Goal: Task Accomplishment & Management: Complete application form

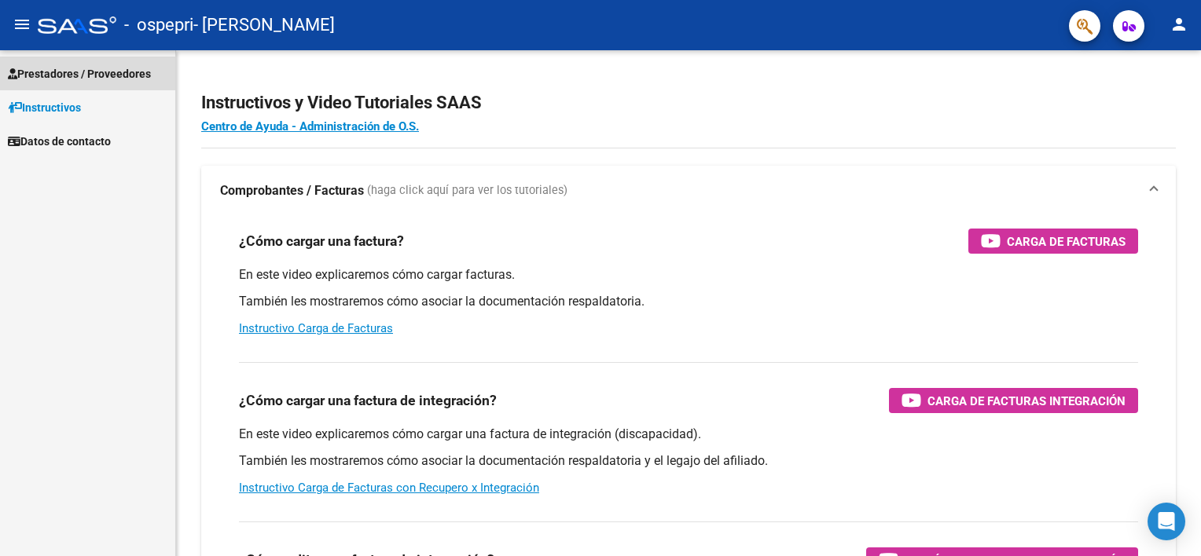
click at [90, 76] on span "Prestadores / Proveedores" at bounding box center [79, 73] width 143 height 17
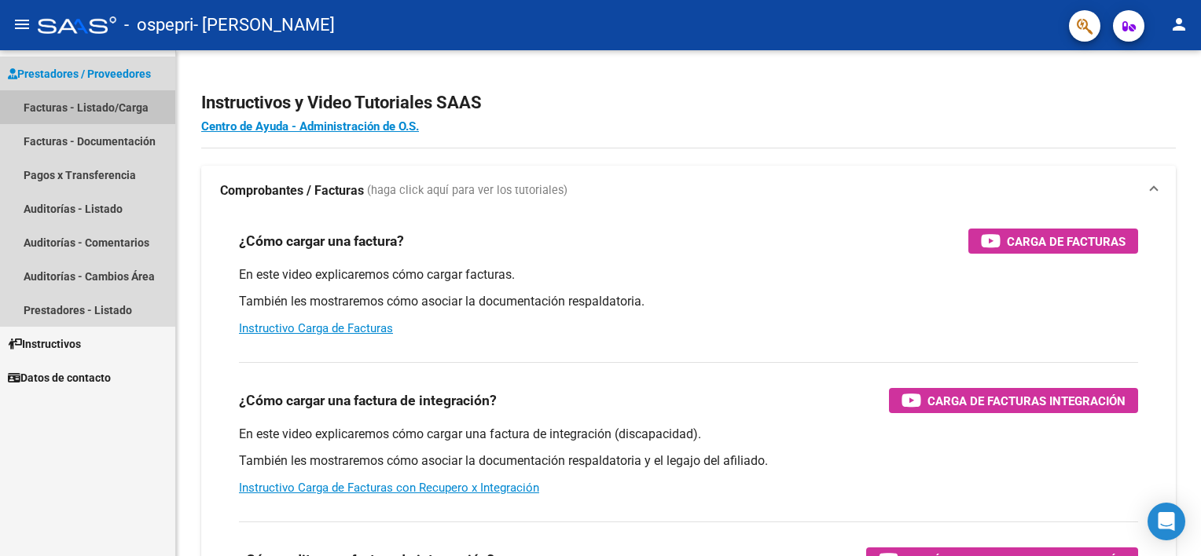
click at [84, 105] on link "Facturas - Listado/Carga" at bounding box center [87, 107] width 175 height 34
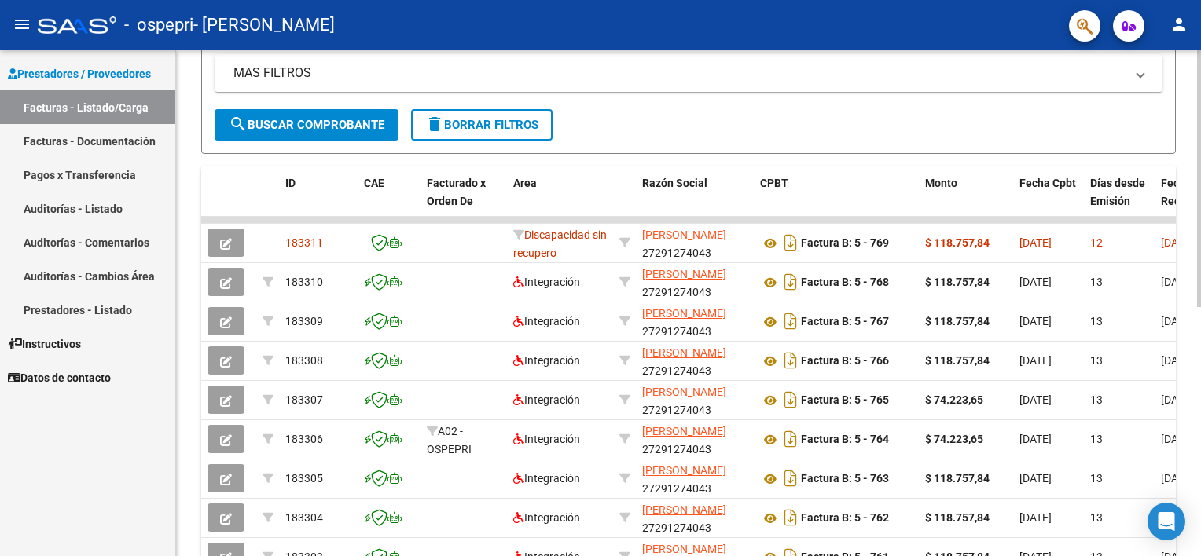
scroll to position [343, 0]
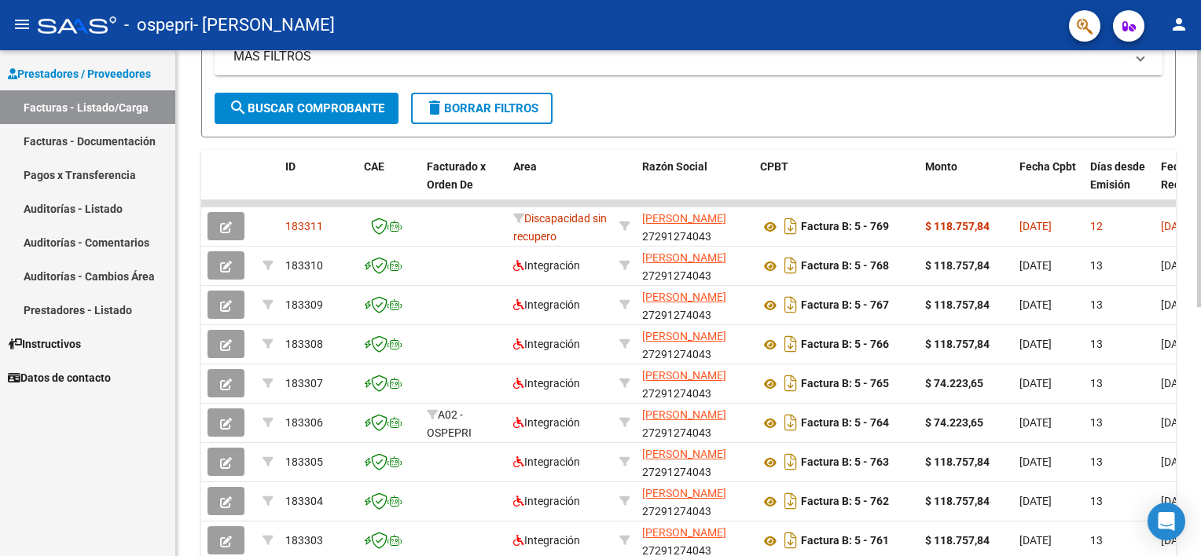
click at [1200, 268] on html "menu - ospepri - [PERSON_NAME] person Prestadores / Proveedores Facturas - List…" at bounding box center [600, 278] width 1201 height 556
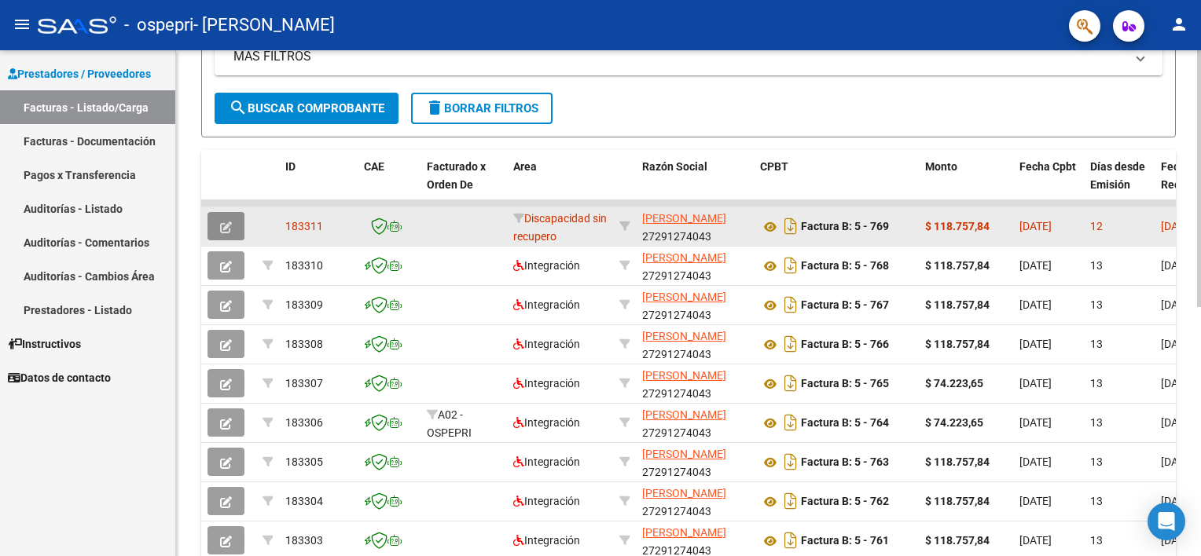
click at [228, 224] on icon "button" at bounding box center [226, 228] width 12 height 12
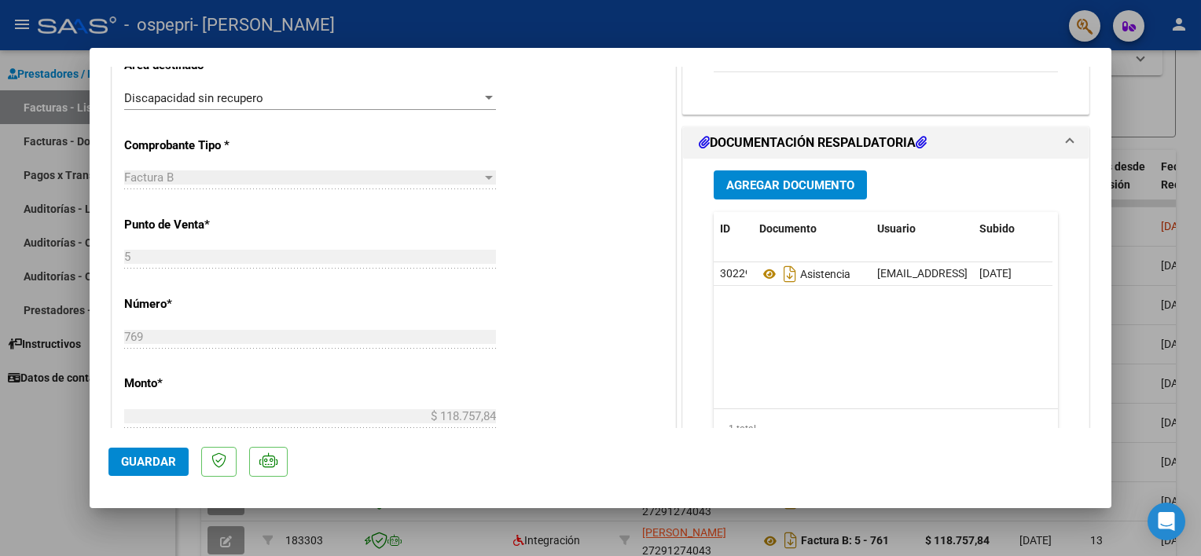
scroll to position [350, 0]
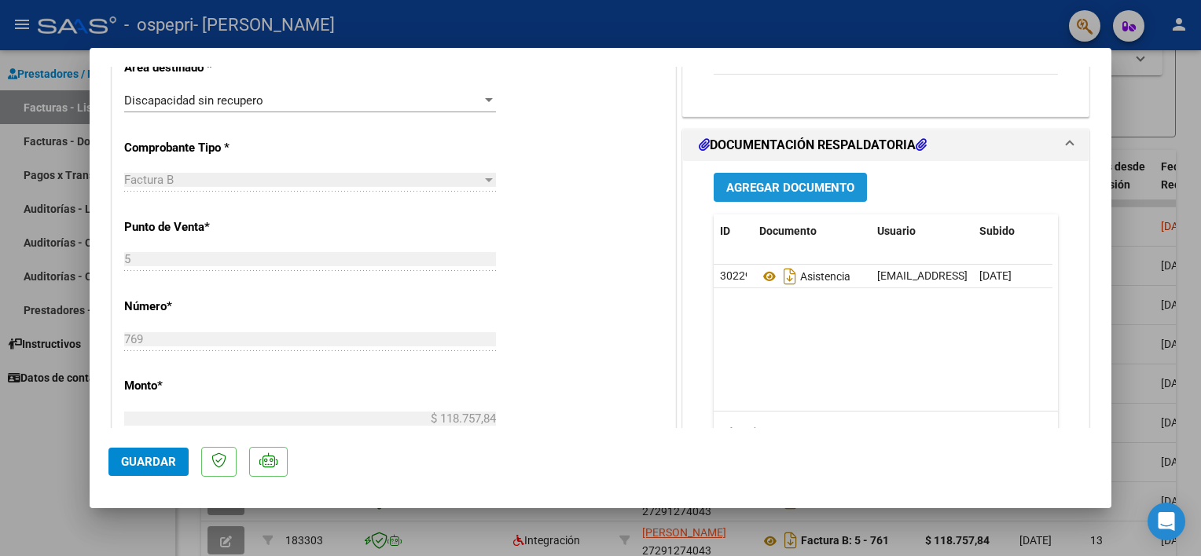
click at [750, 181] on span "Agregar Documento" at bounding box center [790, 188] width 128 height 14
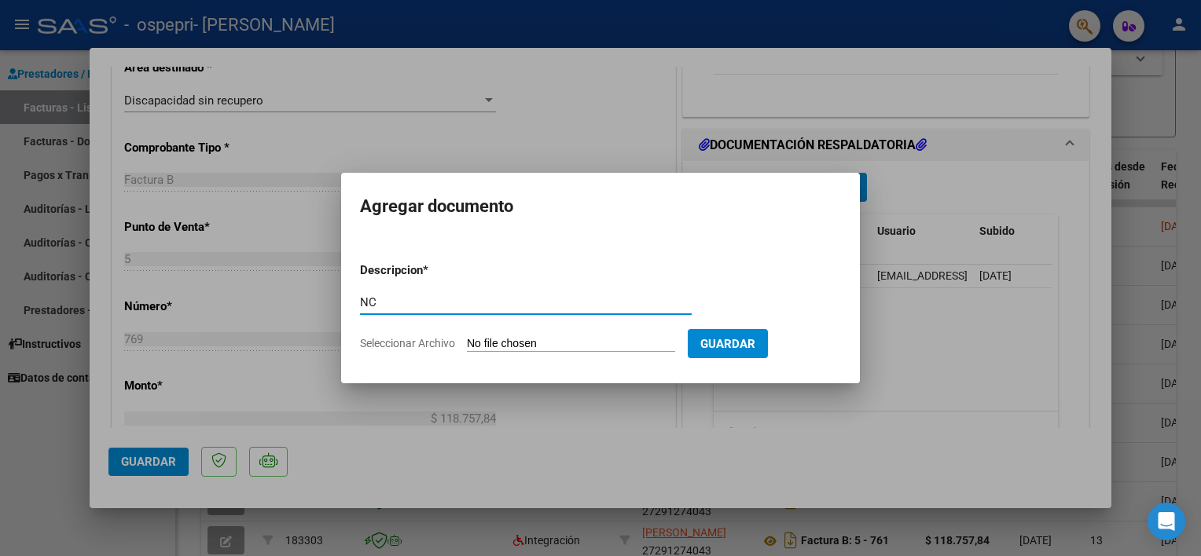
type input "NC"
click at [506, 343] on input "Seleccionar Archivo" at bounding box center [571, 344] width 208 height 15
type input "C:\fakepath\27291274043_008_00005_00000033 NC 769.pdf"
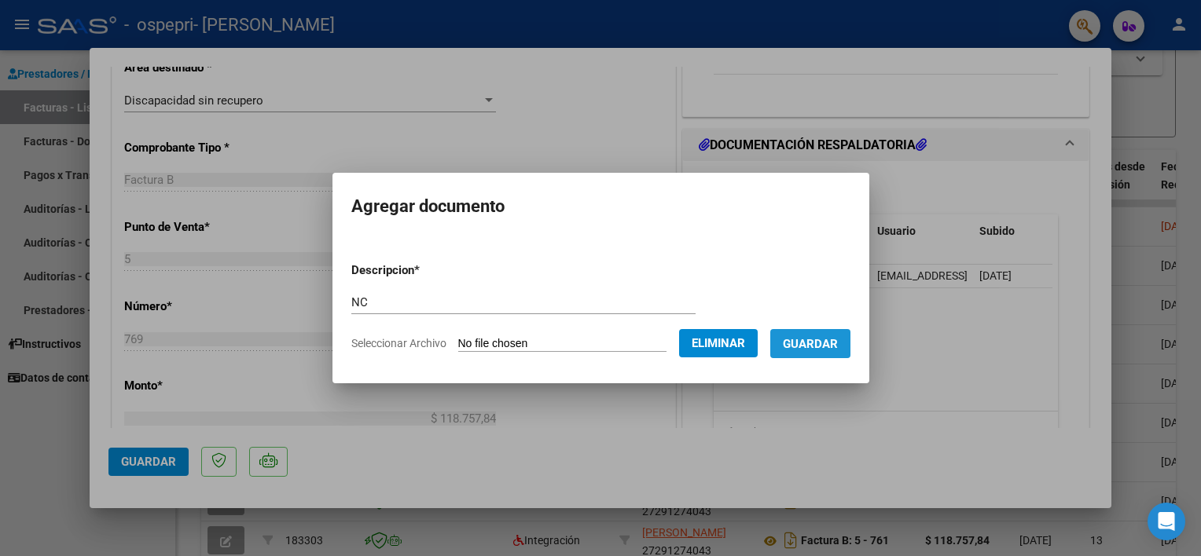
click at [818, 346] on span "Guardar" at bounding box center [810, 344] width 55 height 14
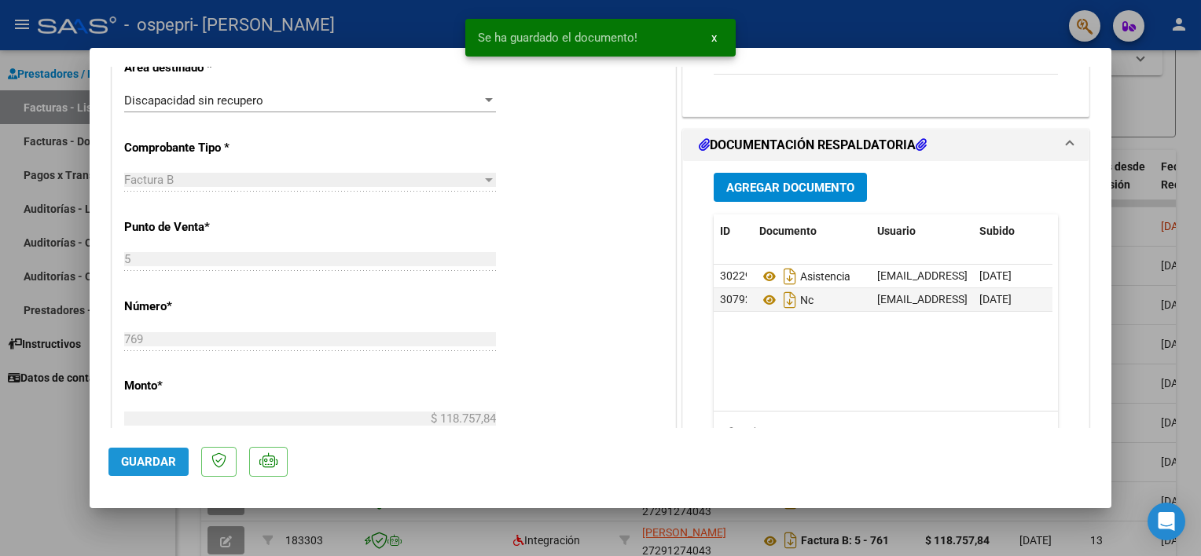
click at [138, 461] on span "Guardar" at bounding box center [148, 462] width 55 height 14
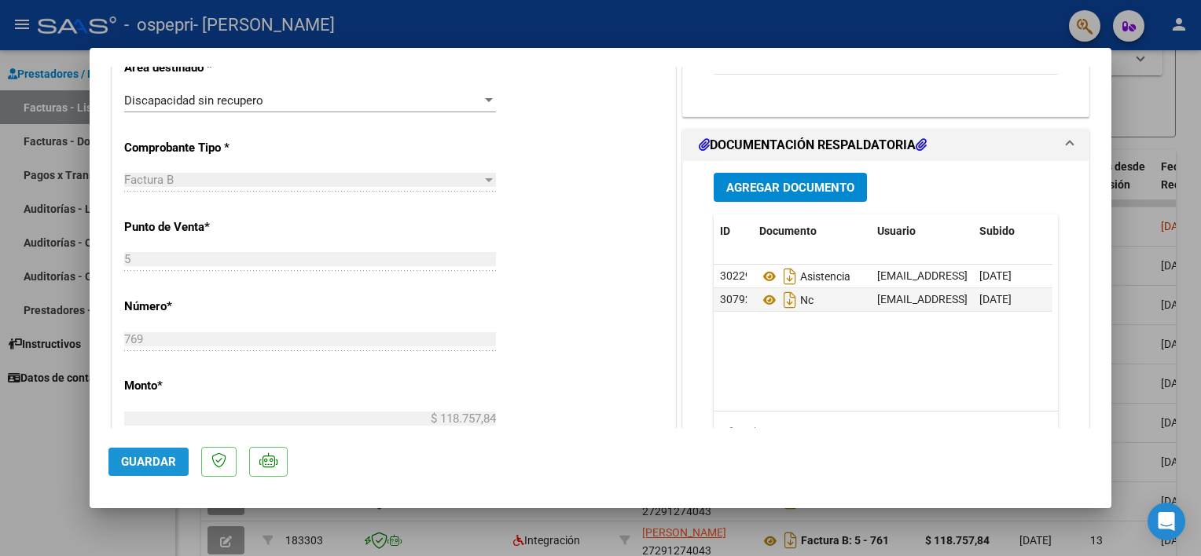
click at [154, 448] on button "Guardar" at bounding box center [148, 462] width 80 height 28
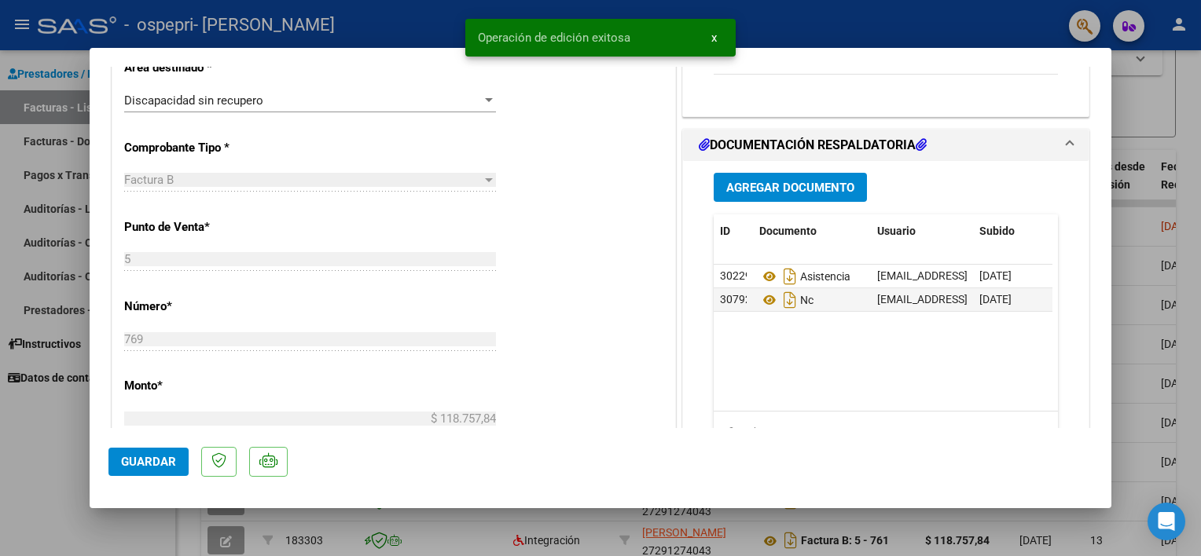
click at [31, 416] on div at bounding box center [600, 278] width 1201 height 556
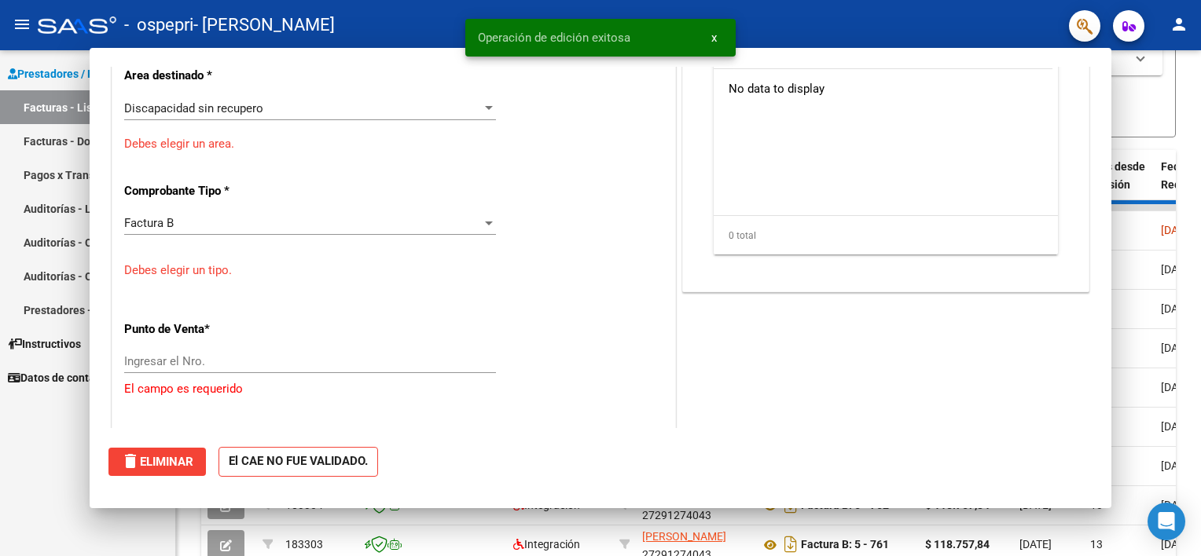
scroll to position [0, 0]
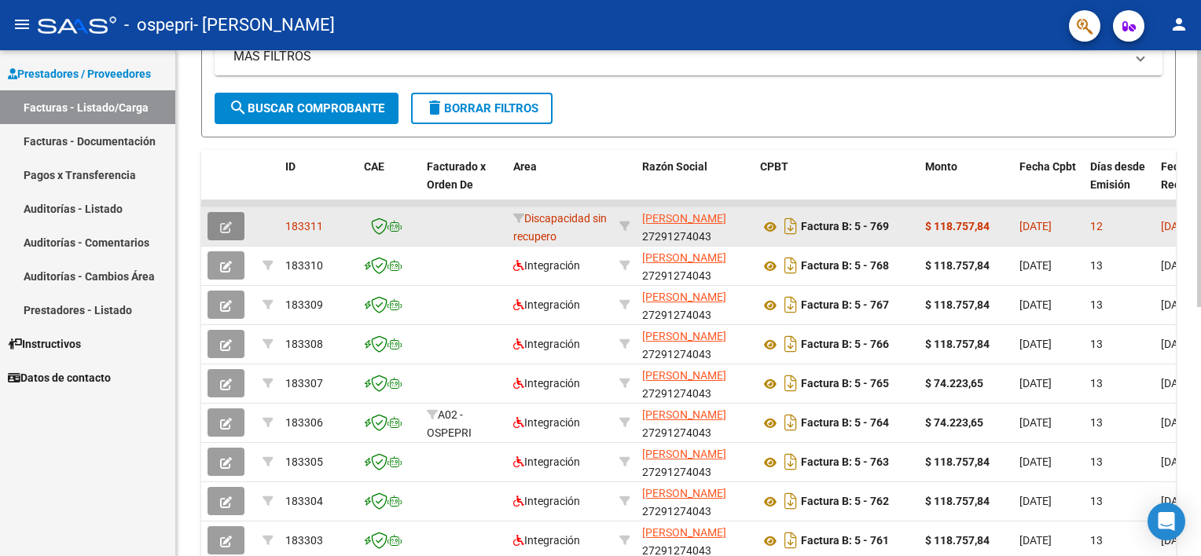
click at [229, 222] on icon "button" at bounding box center [226, 228] width 12 height 12
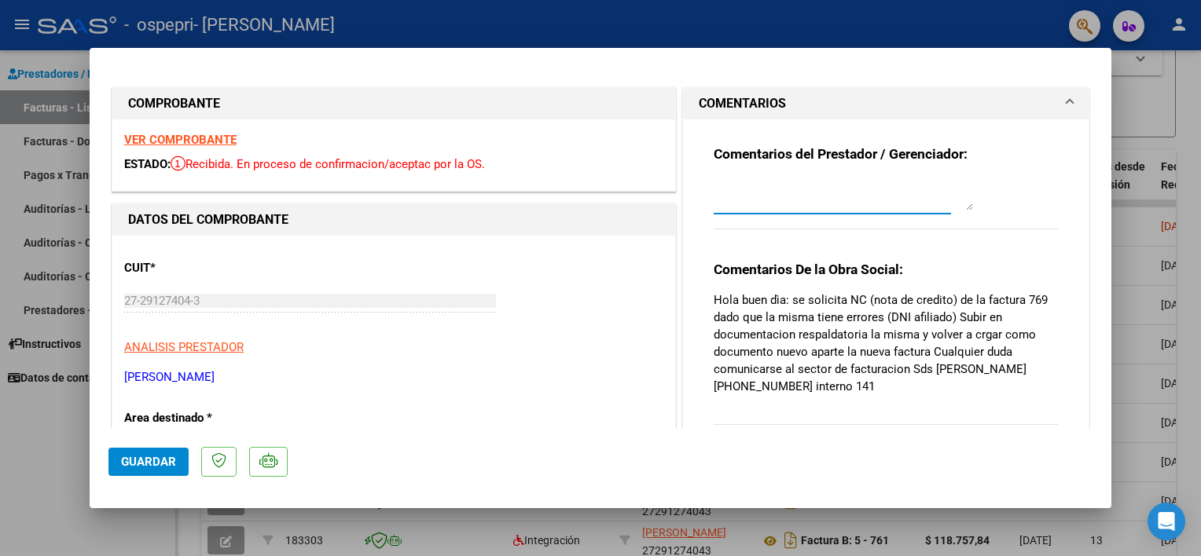
click at [730, 195] on textarea at bounding box center [842, 194] width 259 height 31
type textarea "YA ADJUNTE LA NOTA DE CREDITO. GRACIAS."
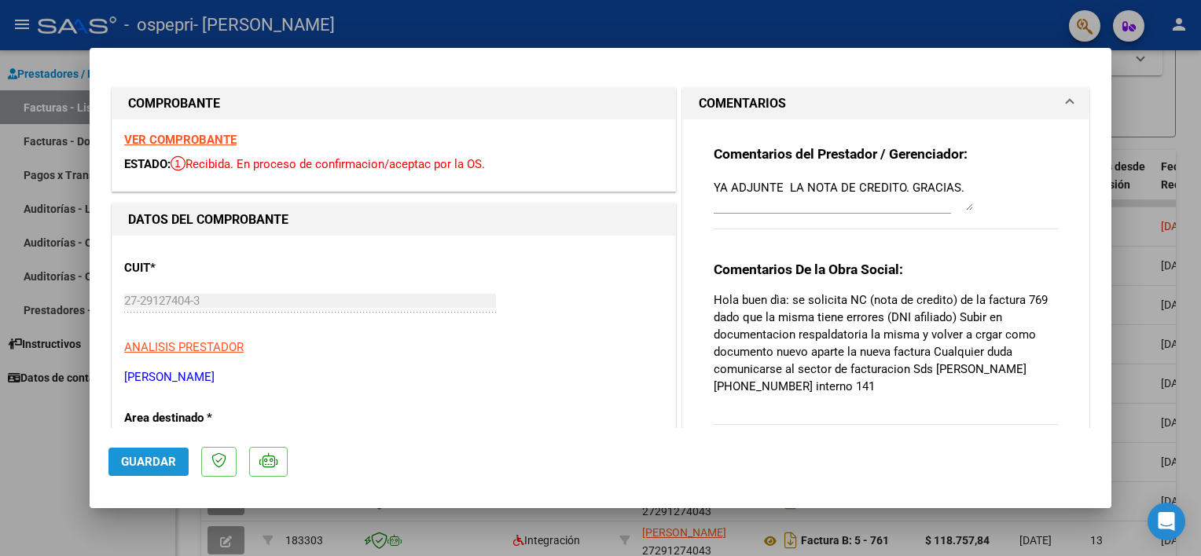
click at [157, 451] on button "Guardar" at bounding box center [148, 462] width 80 height 28
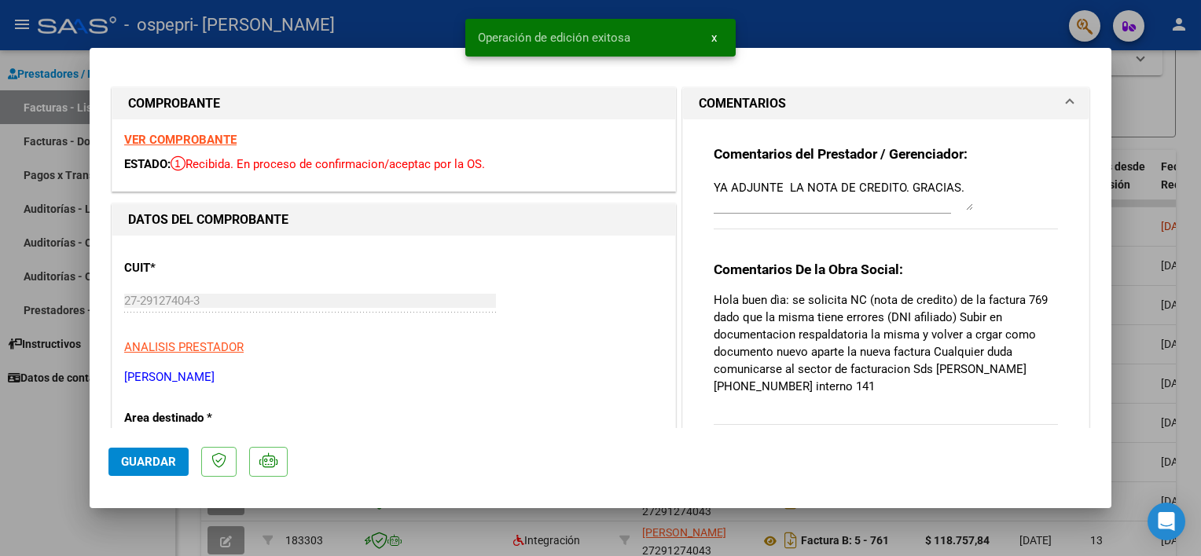
click at [51, 433] on div at bounding box center [600, 278] width 1201 height 556
type input "$ 0,00"
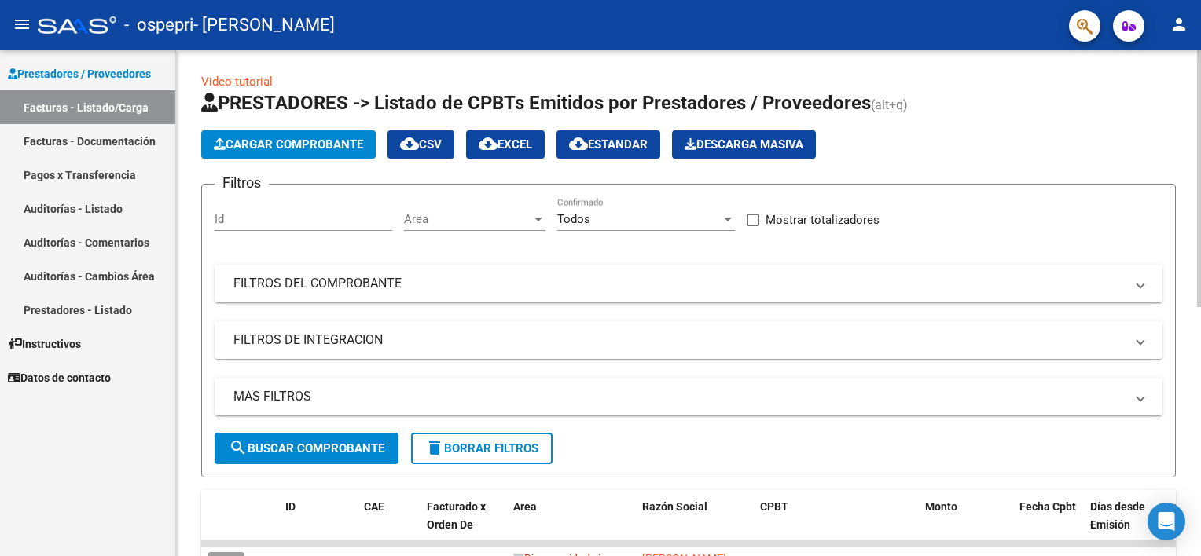
click at [1200, 95] on html "menu - ospepri - [PERSON_NAME] person Prestadores / Proveedores Facturas - List…" at bounding box center [600, 278] width 1201 height 556
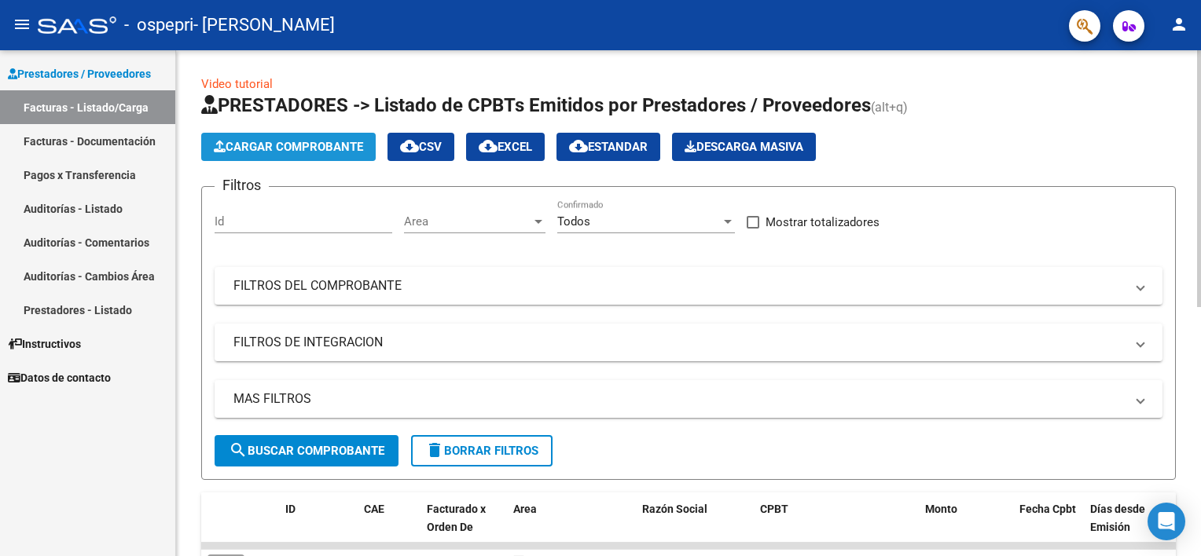
click at [242, 145] on span "Cargar Comprobante" at bounding box center [288, 147] width 149 height 14
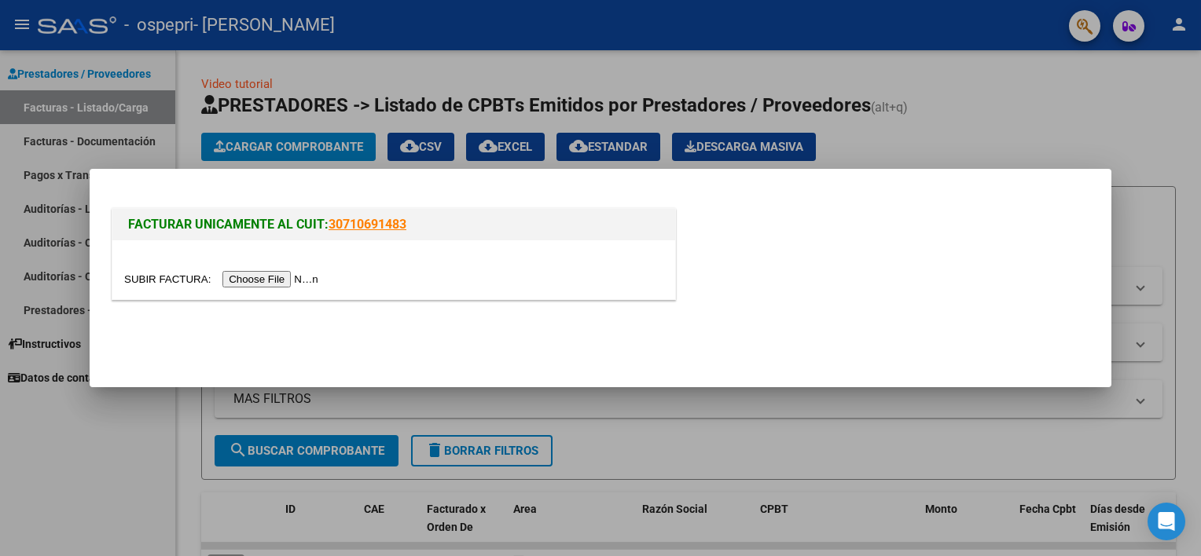
click at [248, 280] on input "file" at bounding box center [223, 279] width 199 height 17
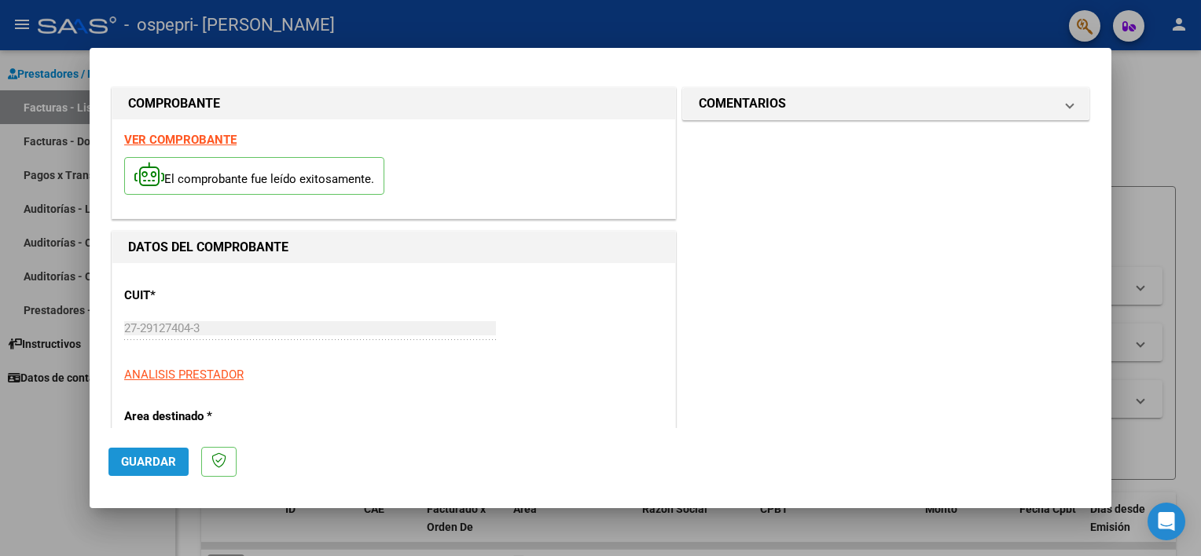
click at [149, 459] on span "Guardar" at bounding box center [148, 462] width 55 height 14
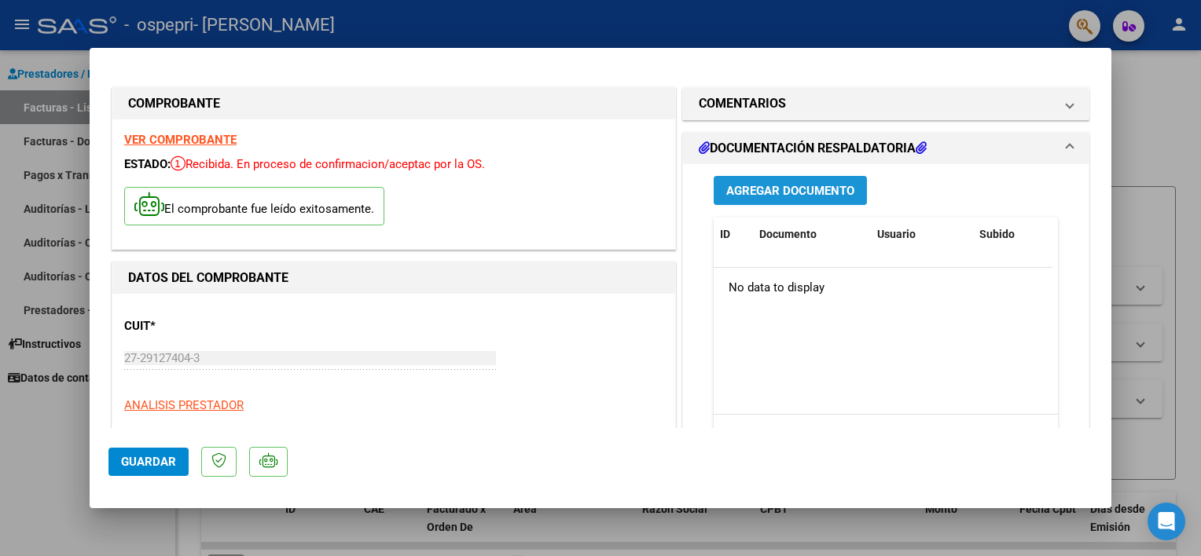
click at [805, 185] on span "Agregar Documento" at bounding box center [790, 191] width 128 height 14
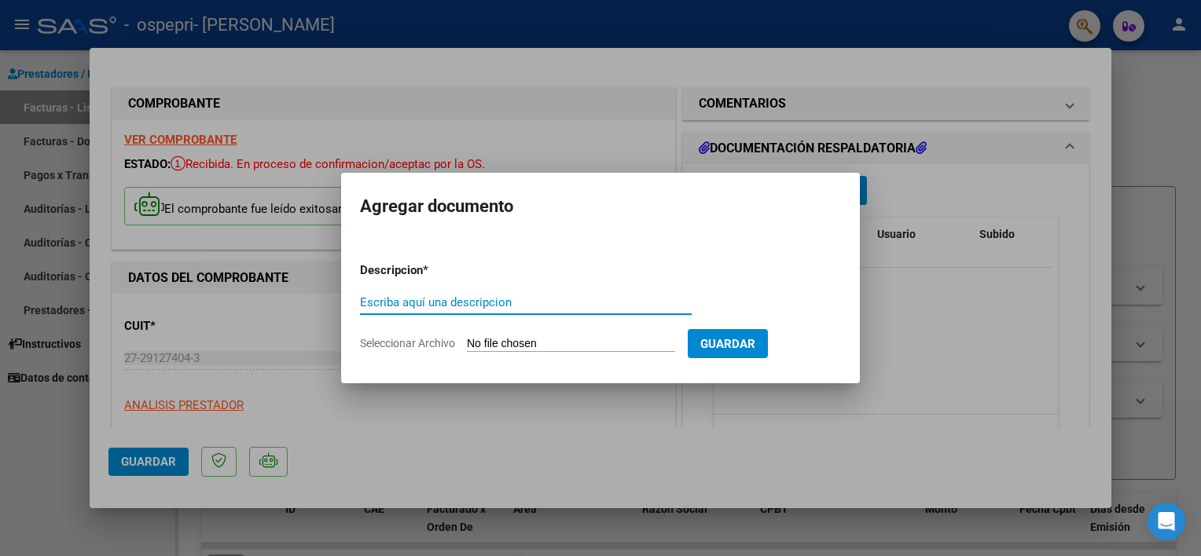
click at [438, 305] on input "Escriba aquí una descripcion" at bounding box center [526, 302] width 332 height 14
type input "ASISTENCIA"
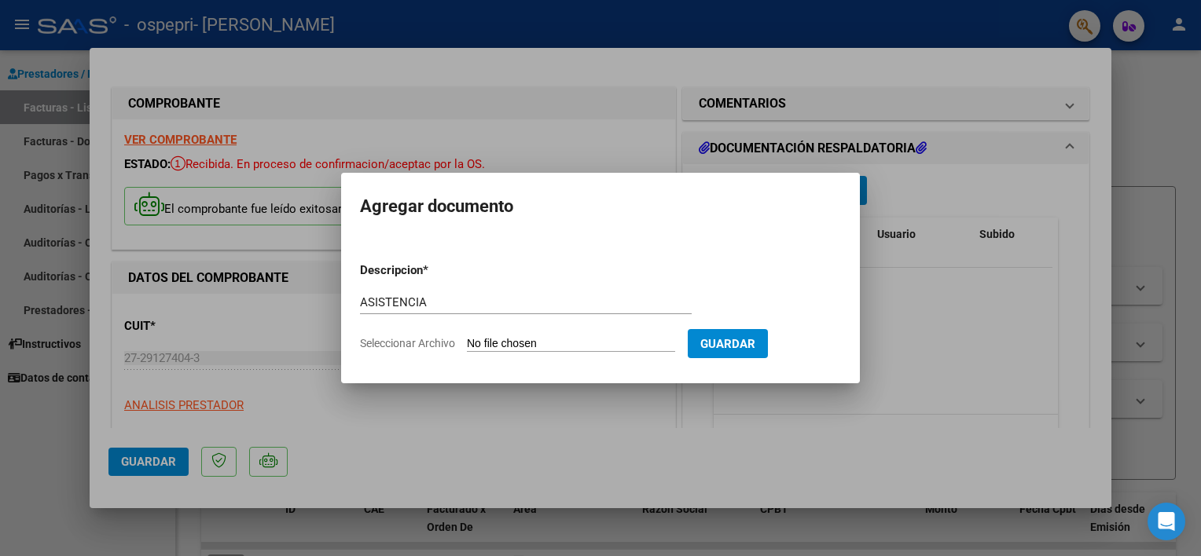
click at [511, 345] on input "Seleccionar Archivo" at bounding box center [571, 344] width 208 height 15
type input "C:\fakepath\_julio [PERSON_NAME] .pdf"
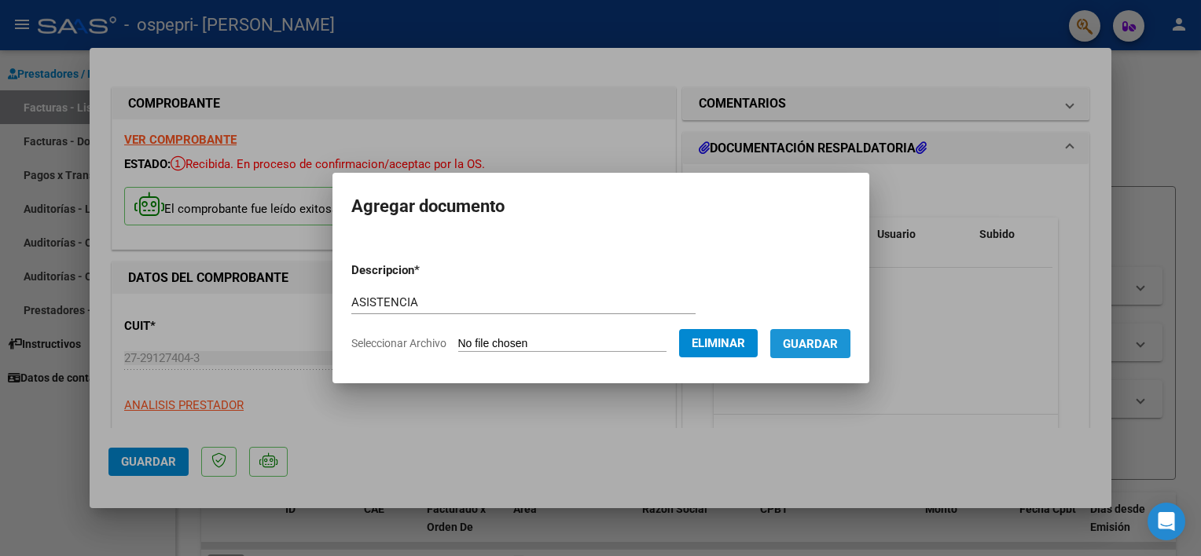
click at [822, 340] on span "Guardar" at bounding box center [810, 344] width 55 height 14
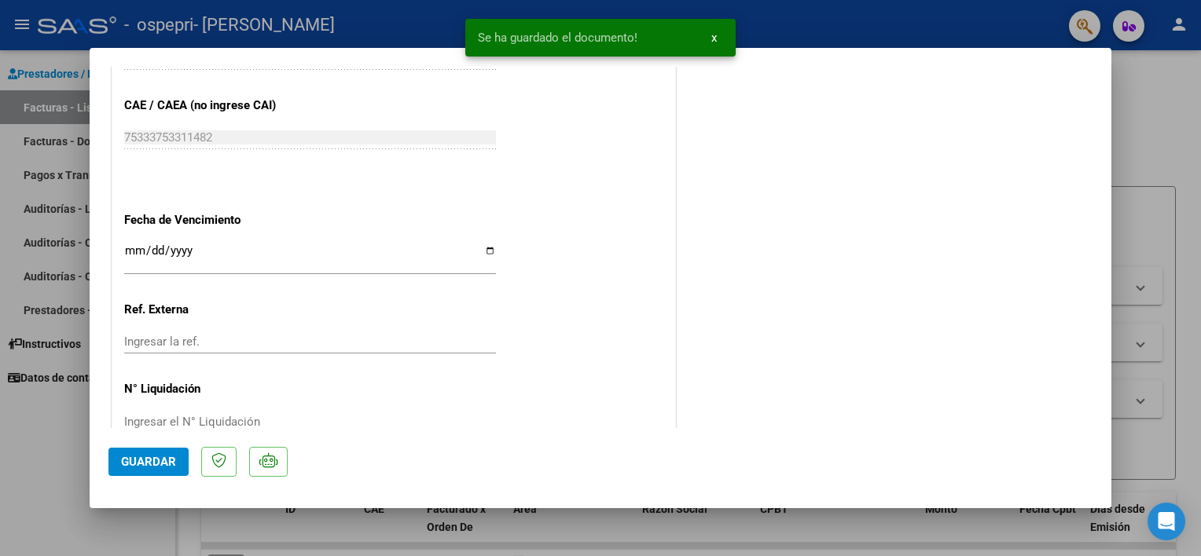
scroll to position [893, 0]
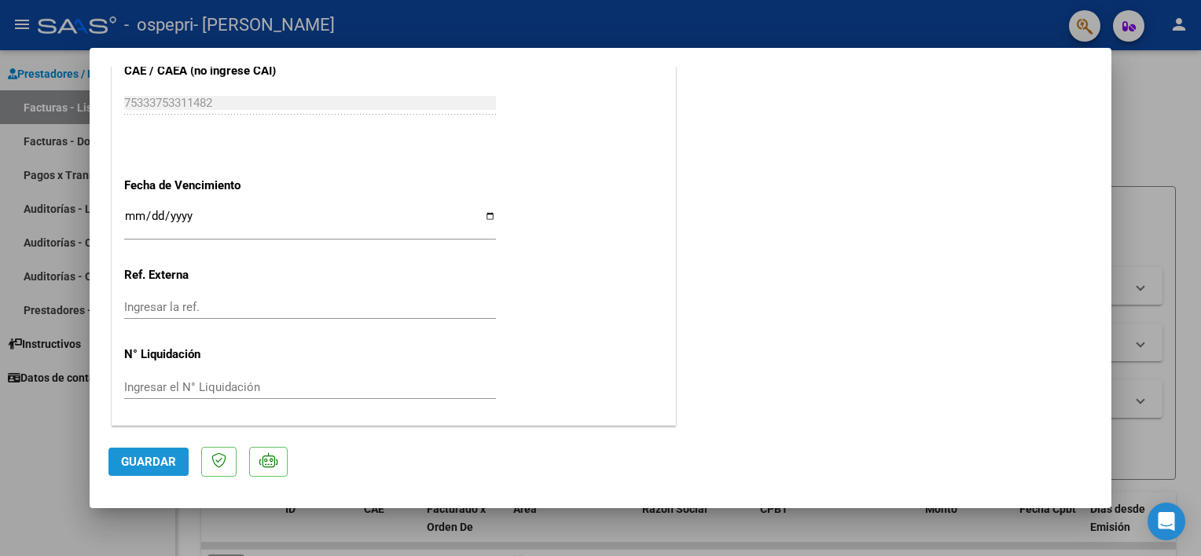
click at [141, 459] on span "Guardar" at bounding box center [148, 462] width 55 height 14
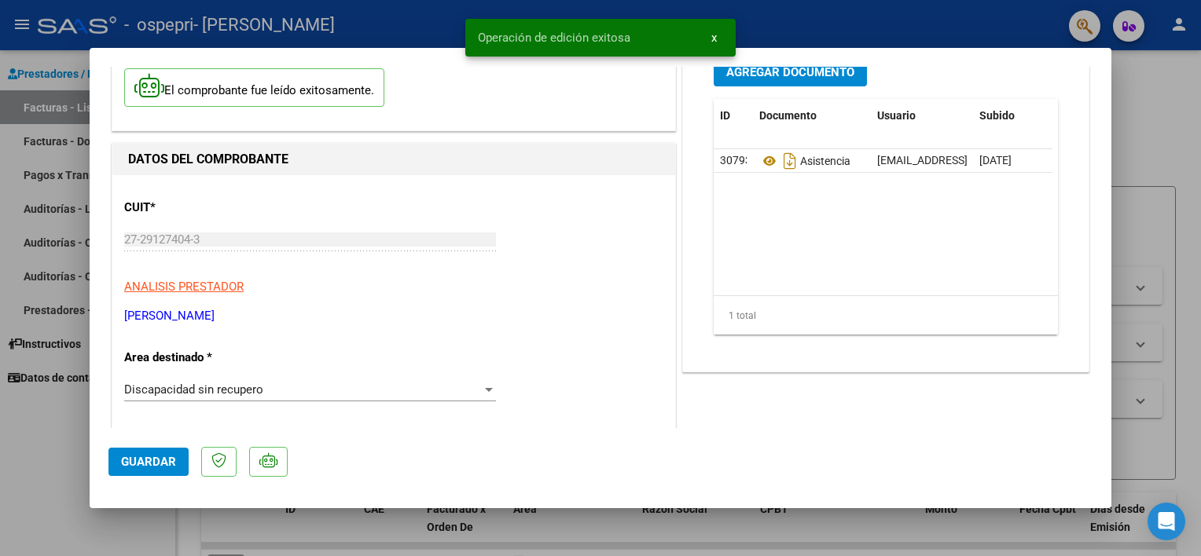
scroll to position [0, 0]
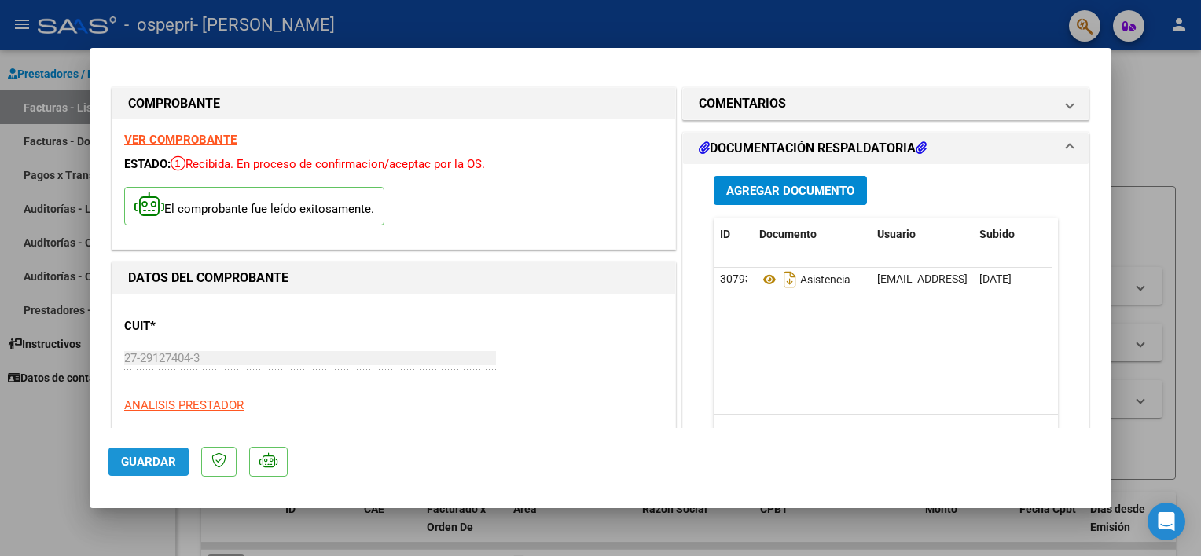
click at [134, 462] on span "Guardar" at bounding box center [148, 462] width 55 height 14
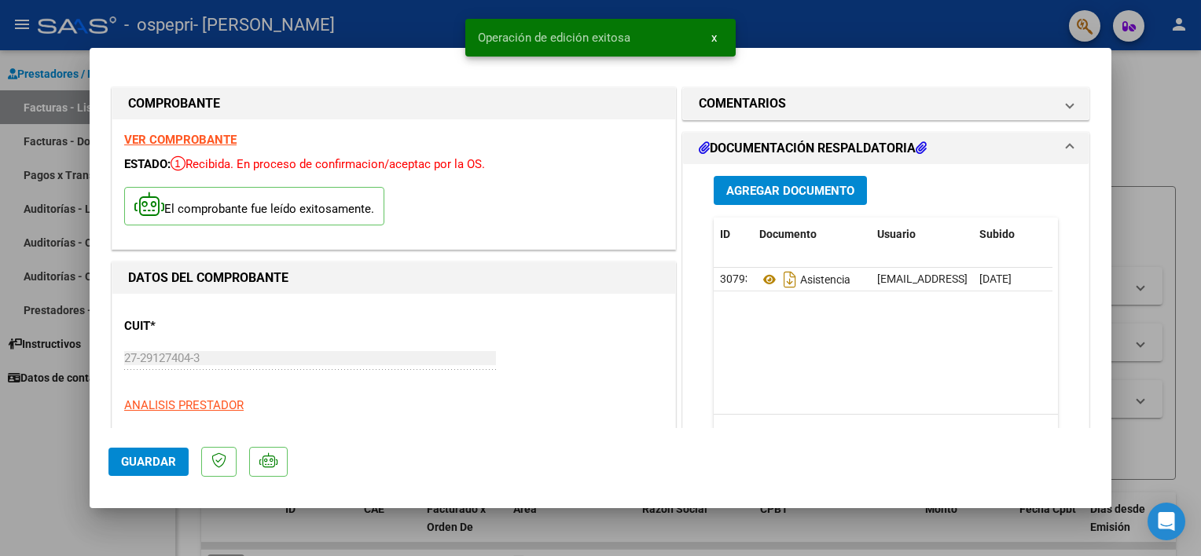
click at [23, 466] on div at bounding box center [600, 278] width 1201 height 556
type input "$ 0,00"
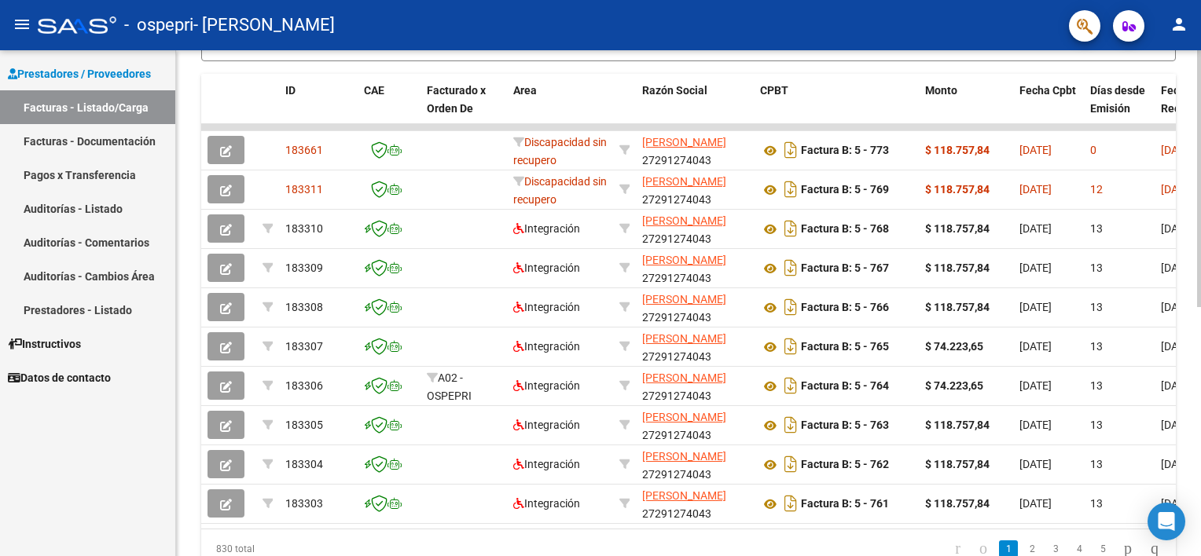
scroll to position [436, 0]
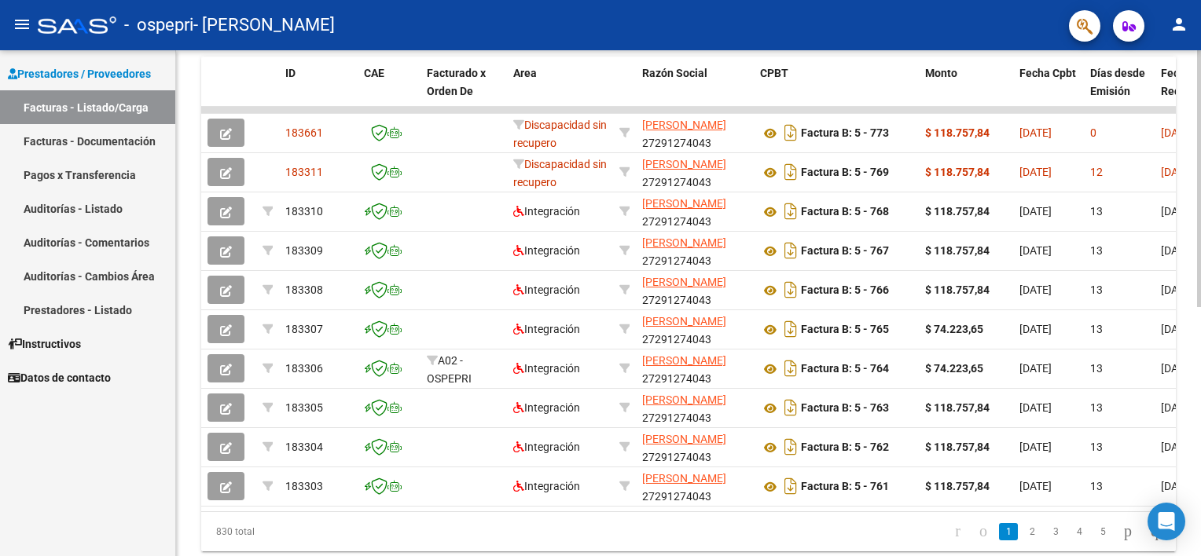
click at [1200, 473] on html "menu - ospepri - [PERSON_NAME] person Prestadores / Proveedores Facturas - List…" at bounding box center [600, 278] width 1201 height 556
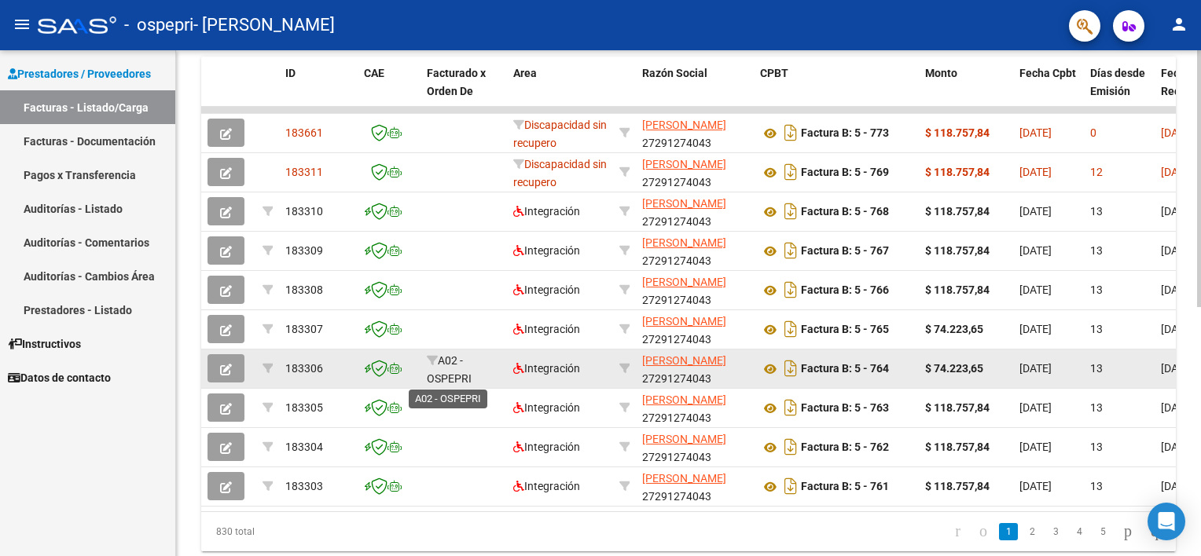
click at [453, 363] on span "A02 - OSPEPRI" at bounding box center [449, 369] width 45 height 31
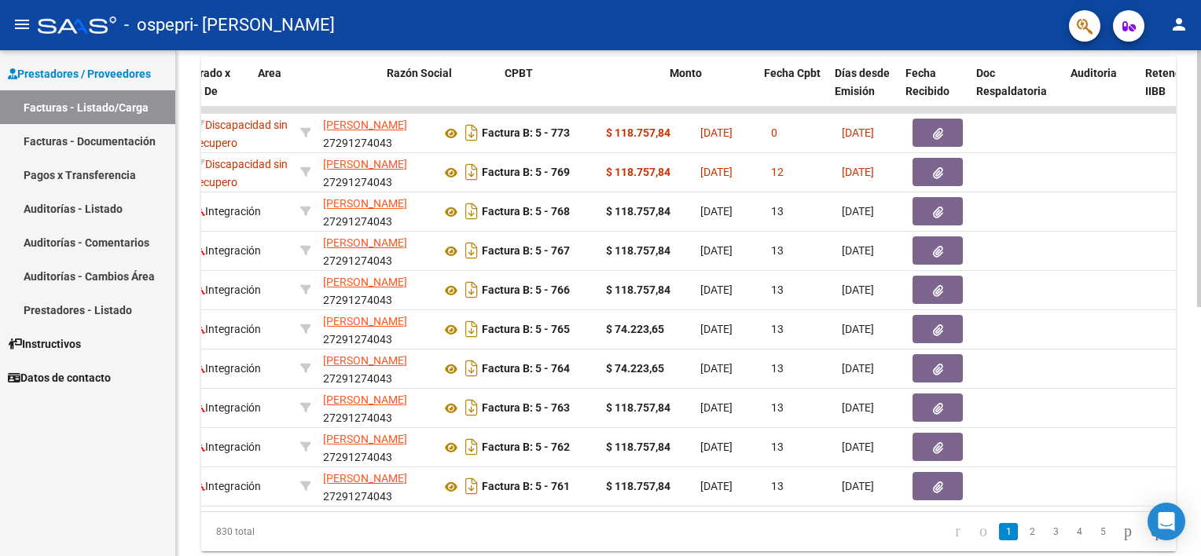
scroll to position [0, 0]
